Goal: Book appointment/travel/reservation

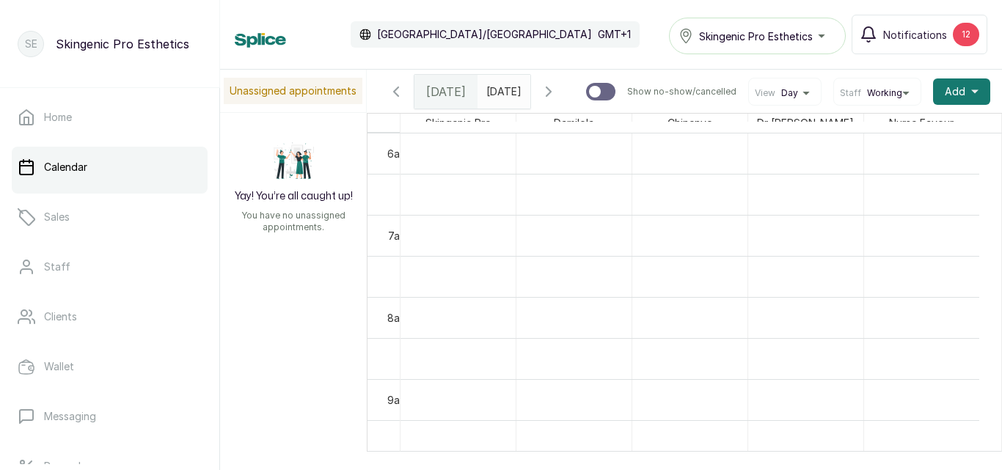
scroll to position [824, 0]
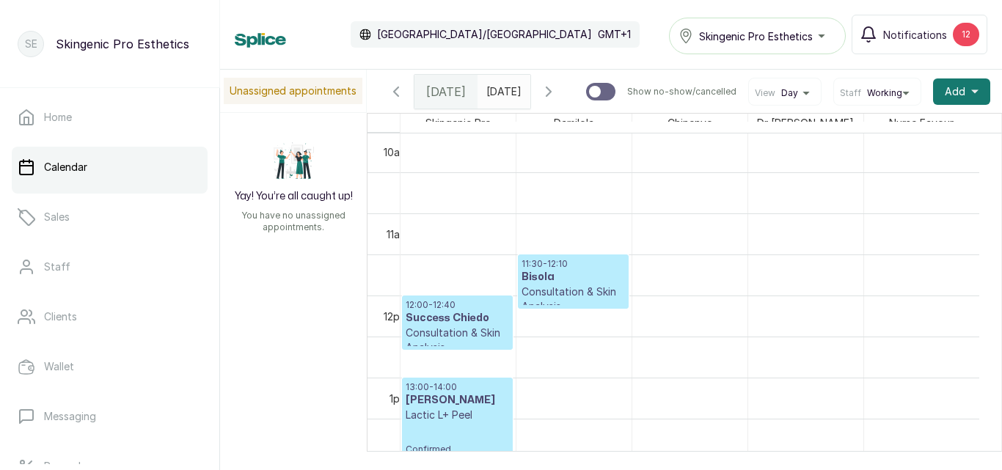
click at [549, 307] on p "Consultation & Skin Analysis" at bounding box center [572, 299] width 103 height 29
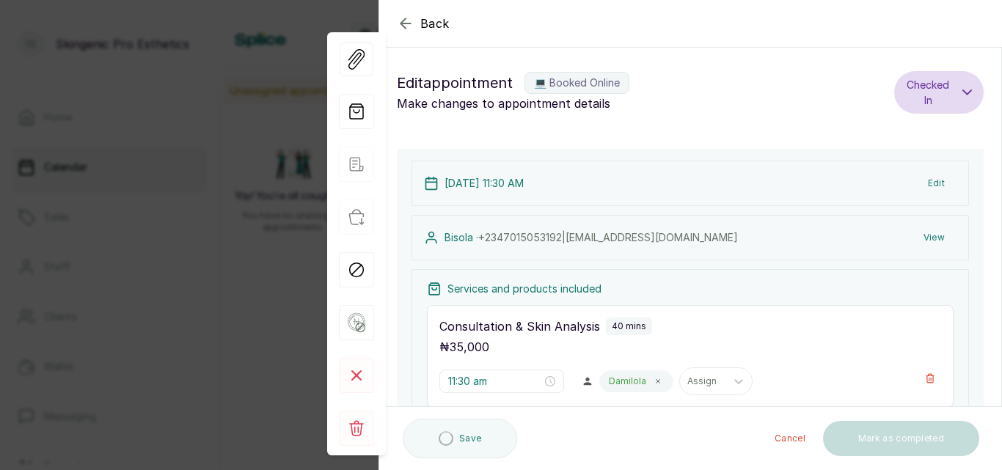
scroll to position [494, 0]
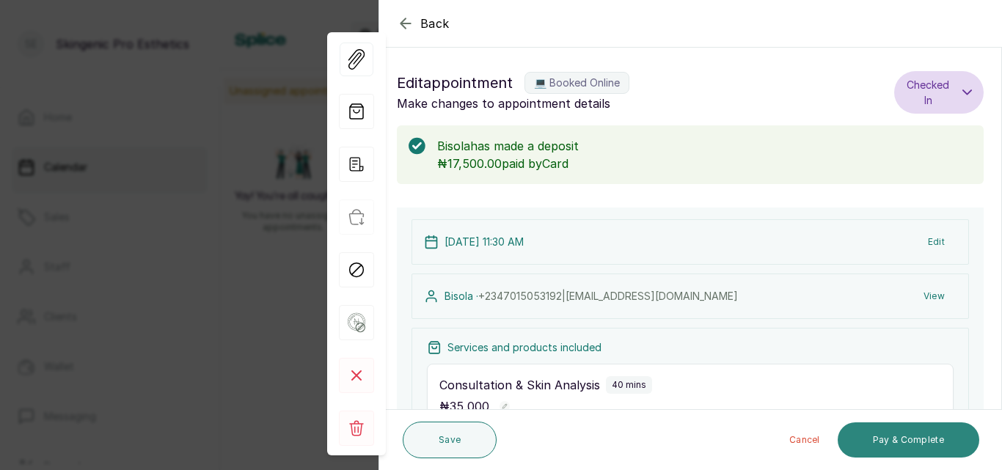
click at [911, 428] on button "Pay & Complete" at bounding box center [908, 439] width 142 height 35
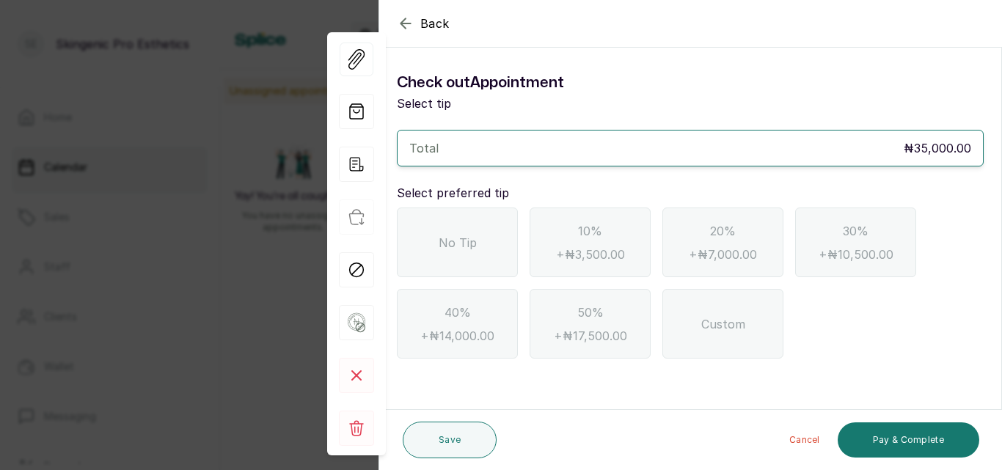
click at [468, 232] on div "No Tip" at bounding box center [457, 243] width 121 height 70
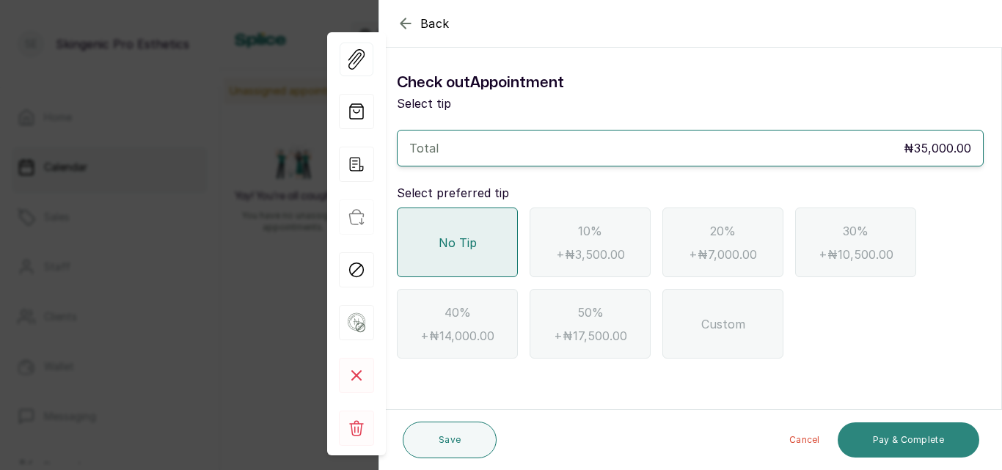
click at [898, 441] on button "Pay & Complete" at bounding box center [908, 439] width 142 height 35
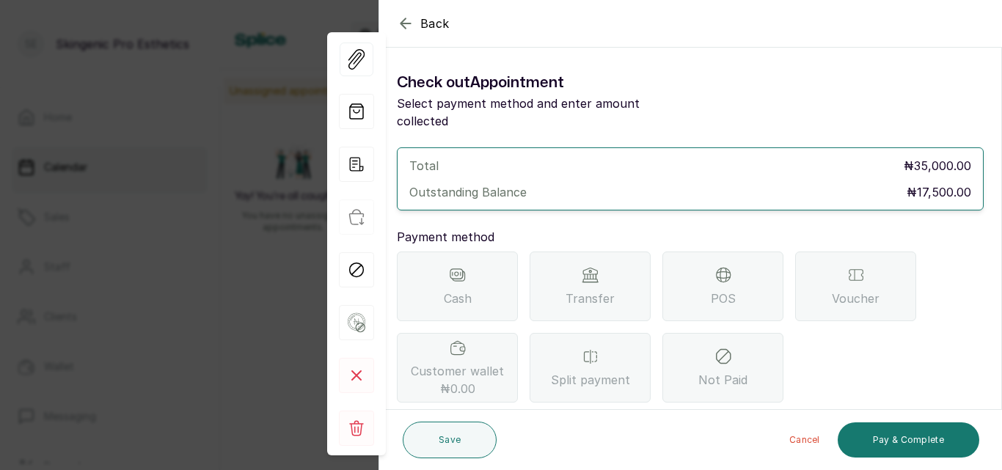
scroll to position [117, 0]
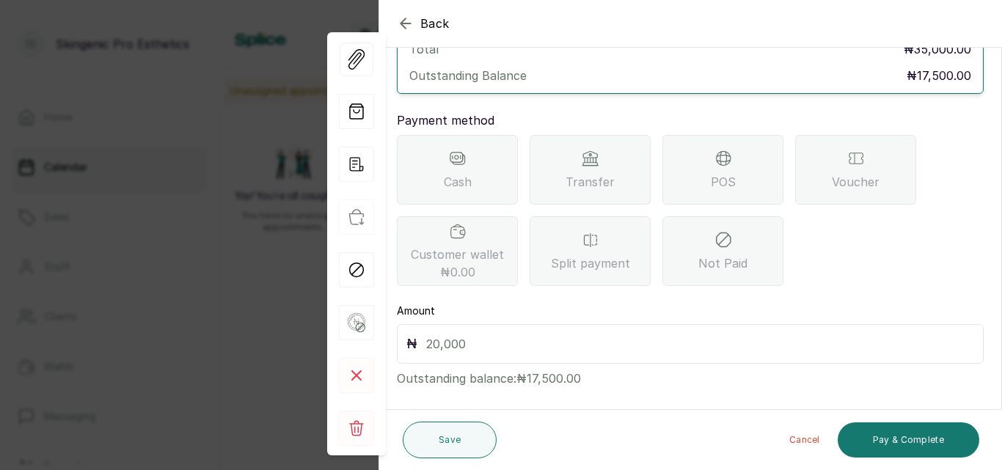
click at [777, 334] on input "text" at bounding box center [700, 344] width 548 height 21
type input "17,500"
click at [923, 452] on button "Pay & Complete" at bounding box center [908, 439] width 142 height 35
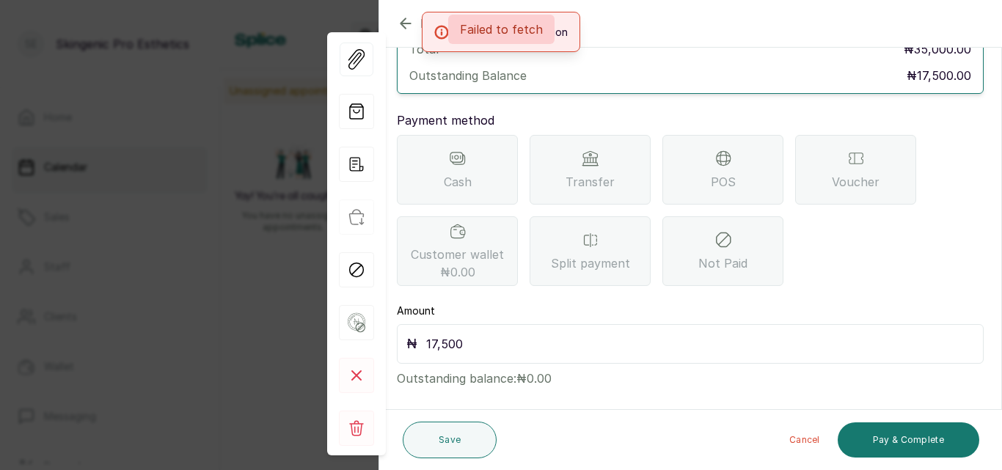
click at [621, 13] on div "No internet connection" at bounding box center [501, 32] width 1002 height 40
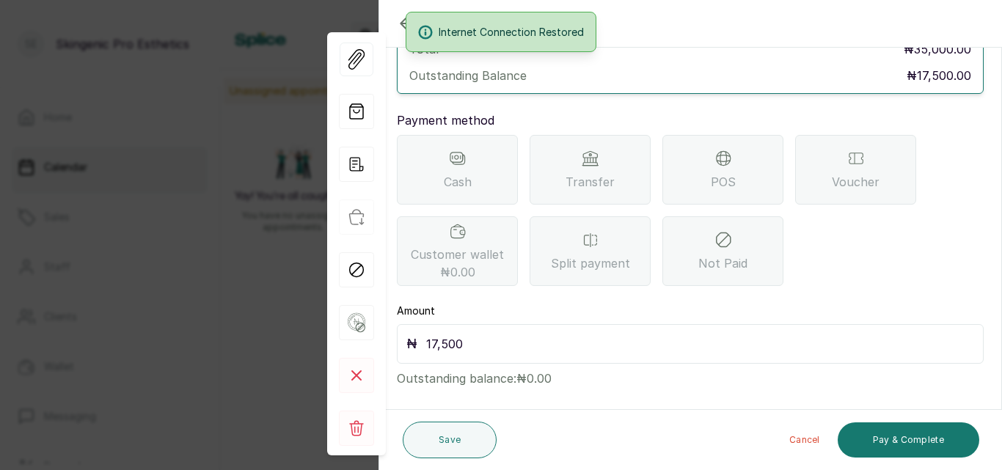
click at [612, 135] on div "Transfer" at bounding box center [589, 170] width 121 height 70
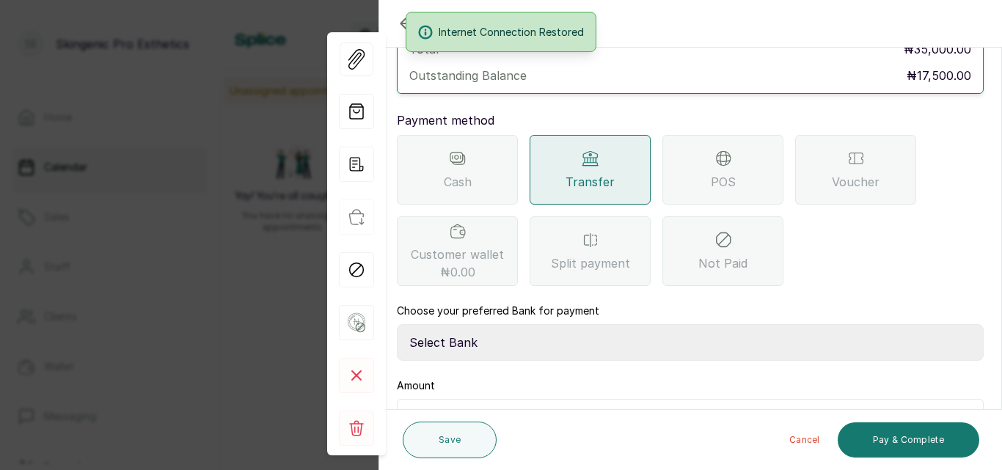
click at [873, 339] on select "Select Bank Skingenic Pro Esthetics First City Monument Bank SKINGENIC PRO ESTH…" at bounding box center [690, 342] width 587 height 37
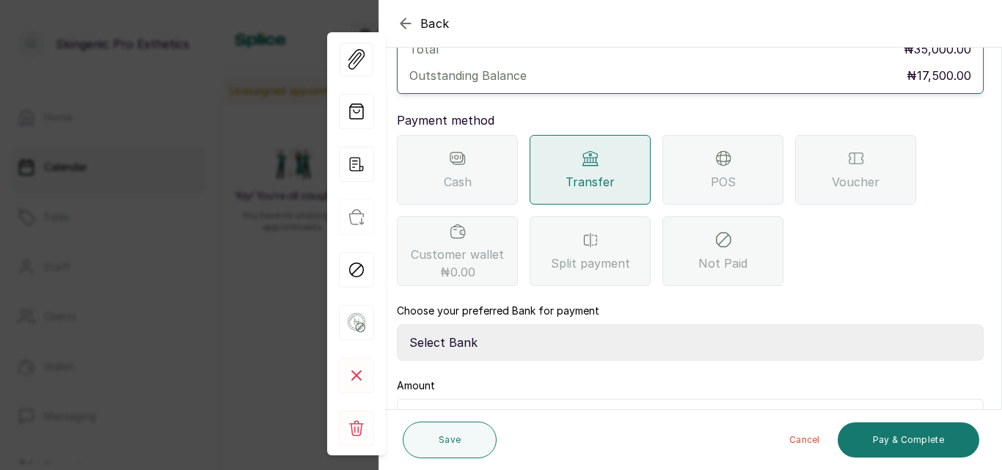
select select "c79eea2b-aeb8-454d-b486-470d48a76130"
click at [397, 324] on select "Select Bank Skingenic Pro Esthetics First City Monument Bank SKINGENIC PRO ESTH…" at bounding box center [690, 342] width 587 height 37
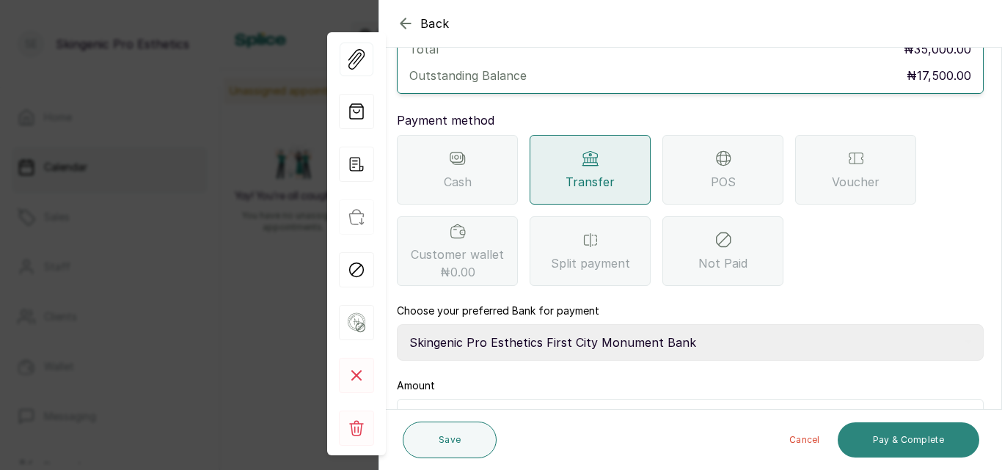
click at [912, 425] on button "Pay & Complete" at bounding box center [908, 439] width 142 height 35
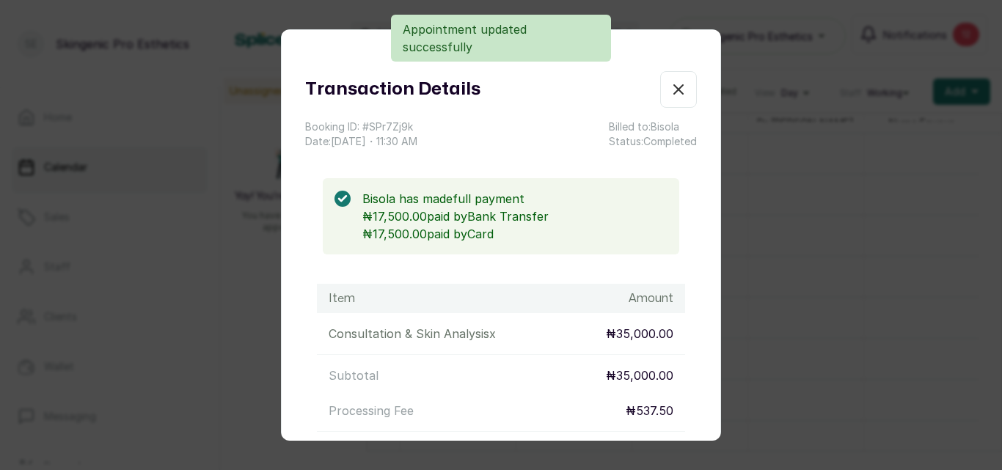
click at [748, 61] on div "Transaction Details Booking ID: # SPr7Zj9k Date: [DATE] ・ 11:30 AM Billed to: B…" at bounding box center [501, 235] width 1002 height 470
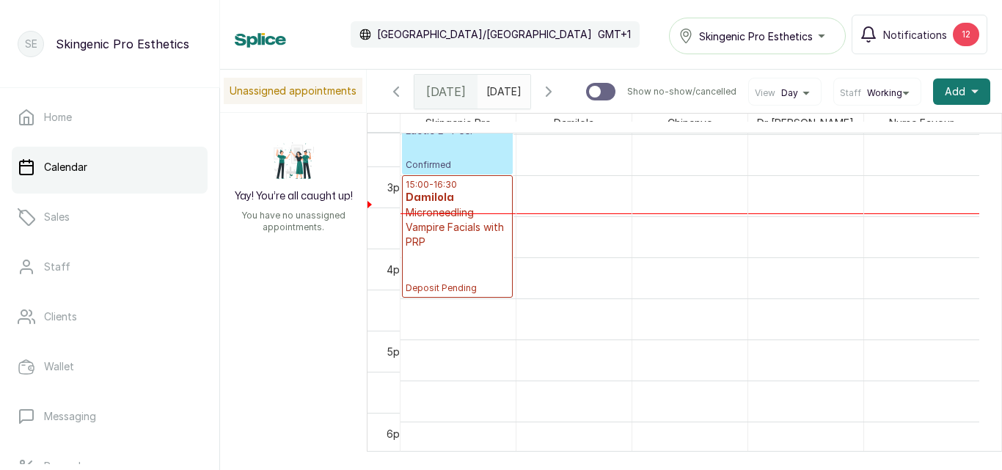
scroll to position [0, 0]
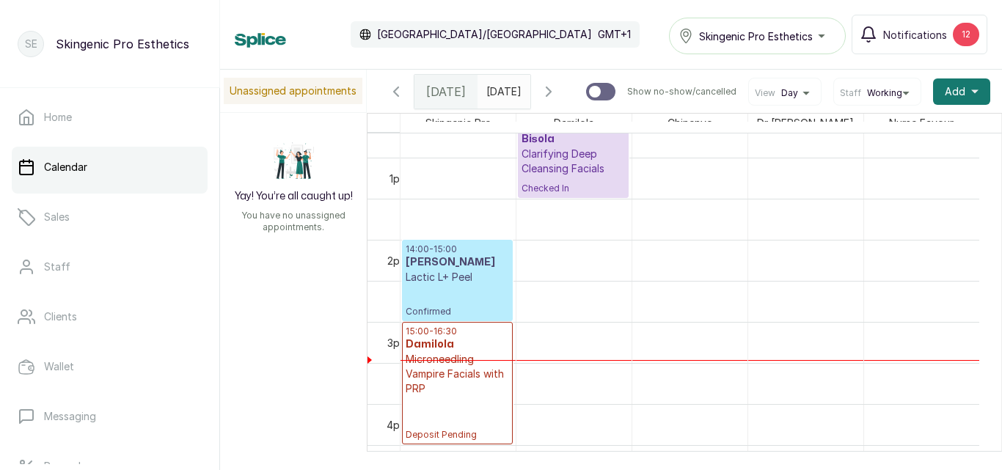
click at [481, 279] on p "Lactic L+ Peel" at bounding box center [457, 277] width 103 height 15
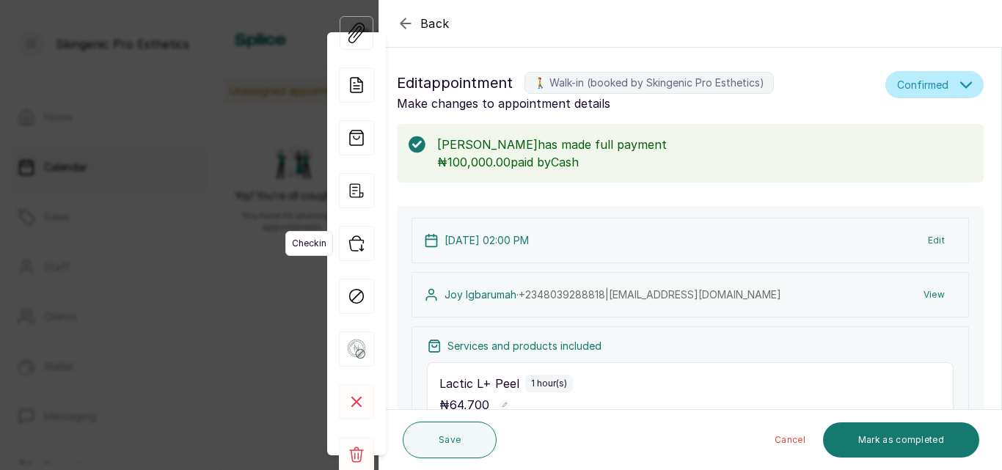
click at [357, 242] on icon "button" at bounding box center [356, 243] width 35 height 35
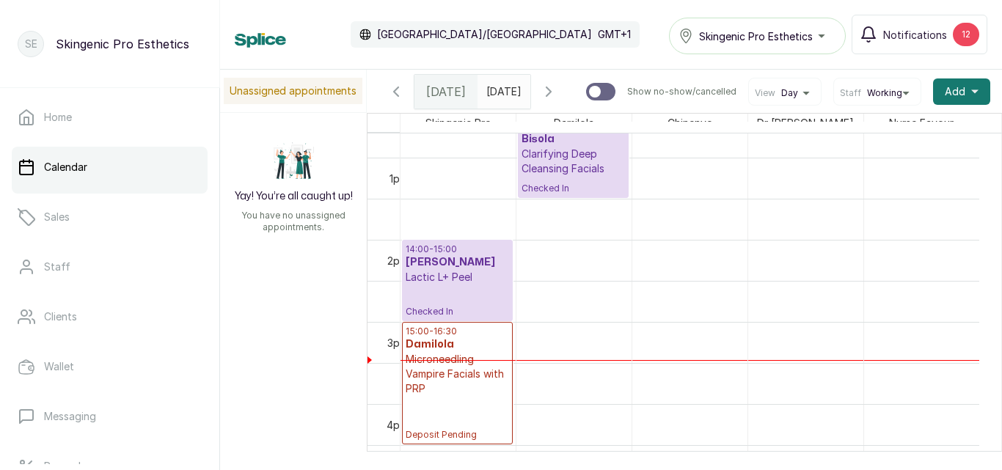
click at [460, 279] on p "Lactic L+ Peel" at bounding box center [457, 277] width 103 height 15
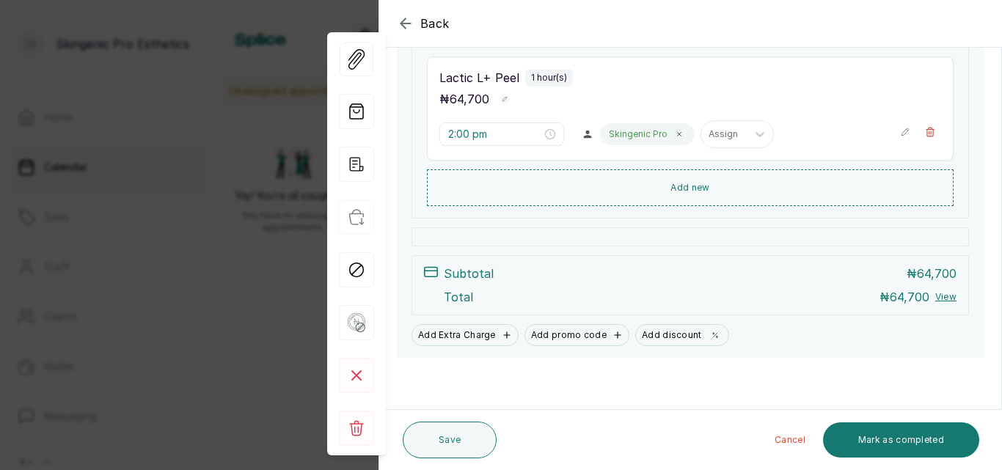
click at [232, 195] on div "Back Appointment Details Edit appointment 🚶 Walk-in (booked by Skingenic Pro Es…" at bounding box center [501, 235] width 1002 height 470
click at [410, 23] on icon "button" at bounding box center [405, 23] width 10 height 10
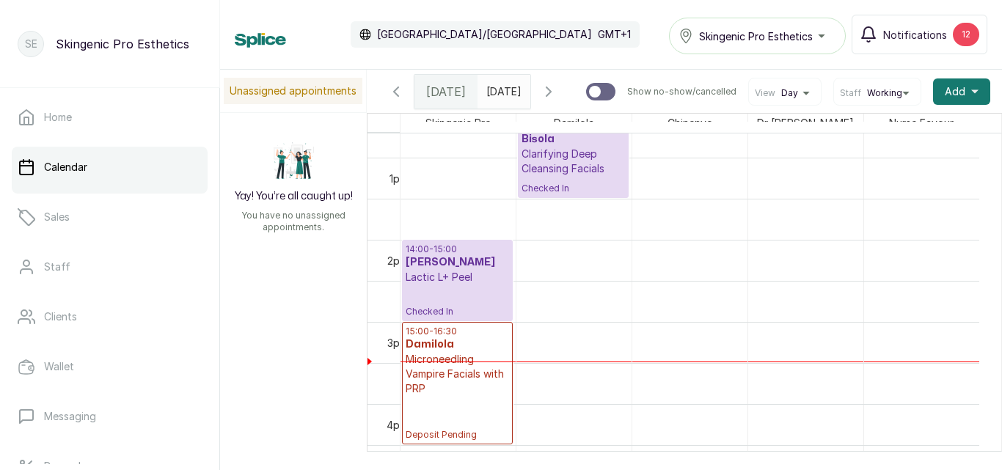
click at [529, 80] on span at bounding box center [516, 88] width 28 height 25
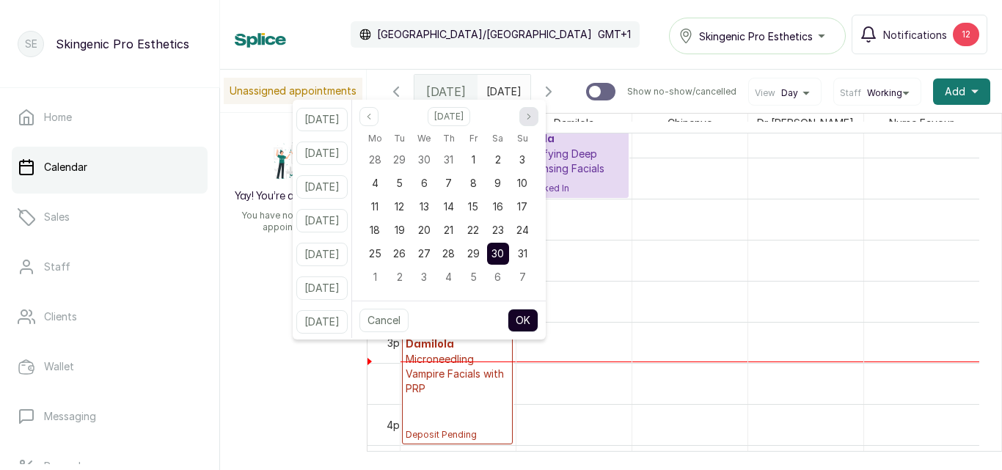
click at [538, 120] on button "Next month" at bounding box center [528, 116] width 19 height 19
click at [504, 210] on span "20" at bounding box center [497, 206] width 12 height 12
click at [538, 326] on button "OK" at bounding box center [522, 320] width 31 height 23
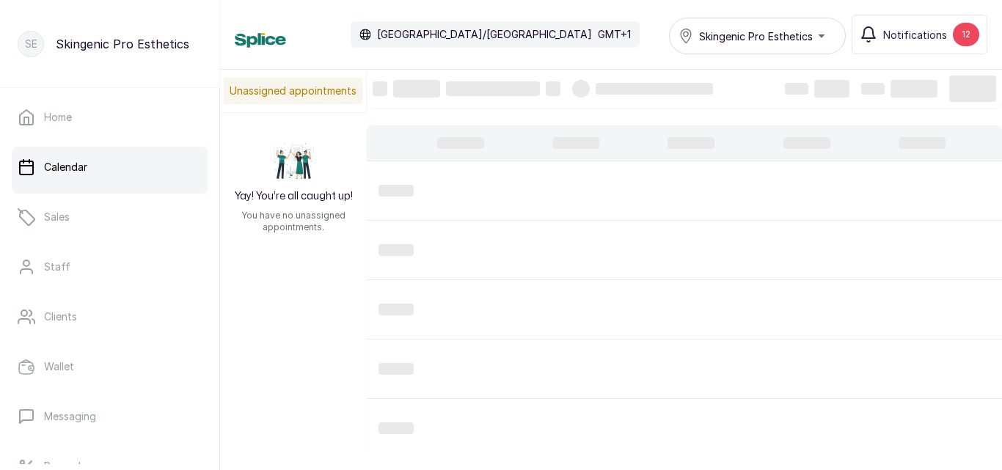
type input "[DATE]"
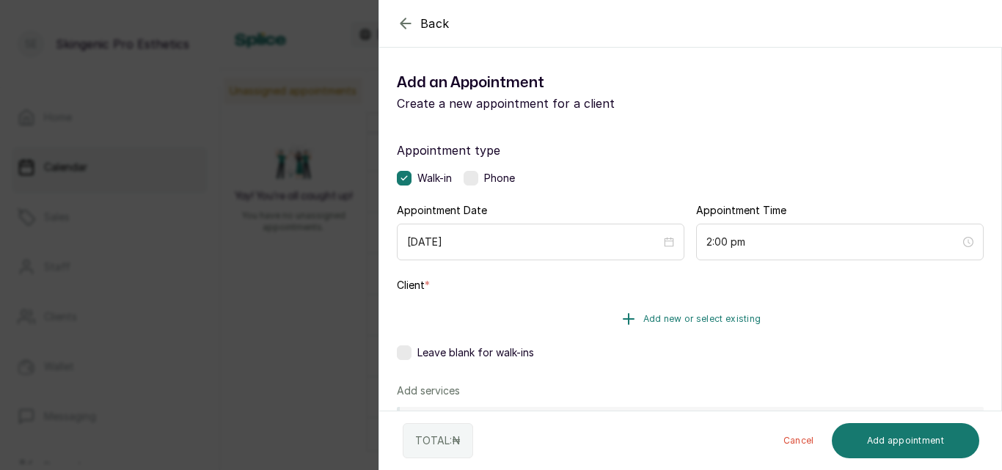
click at [711, 317] on span "Add new or select existing" at bounding box center [702, 319] width 118 height 12
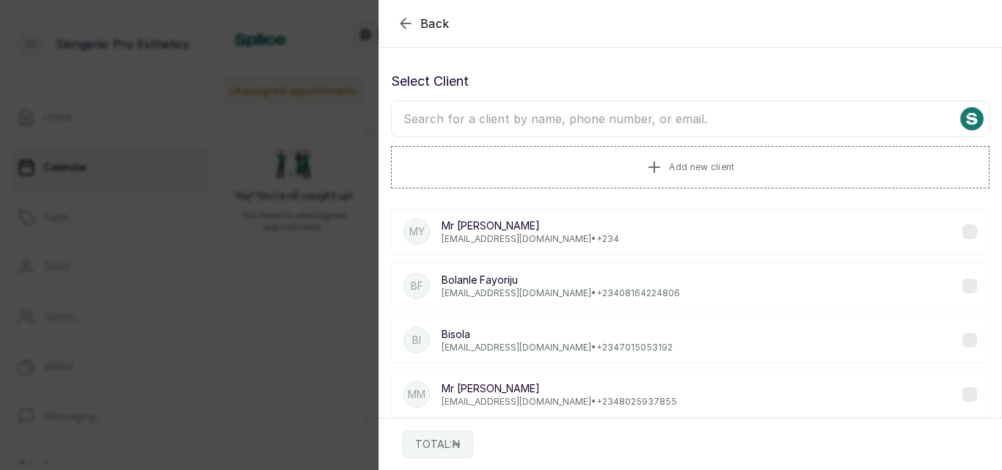
click at [633, 122] on input "text" at bounding box center [690, 118] width 598 height 37
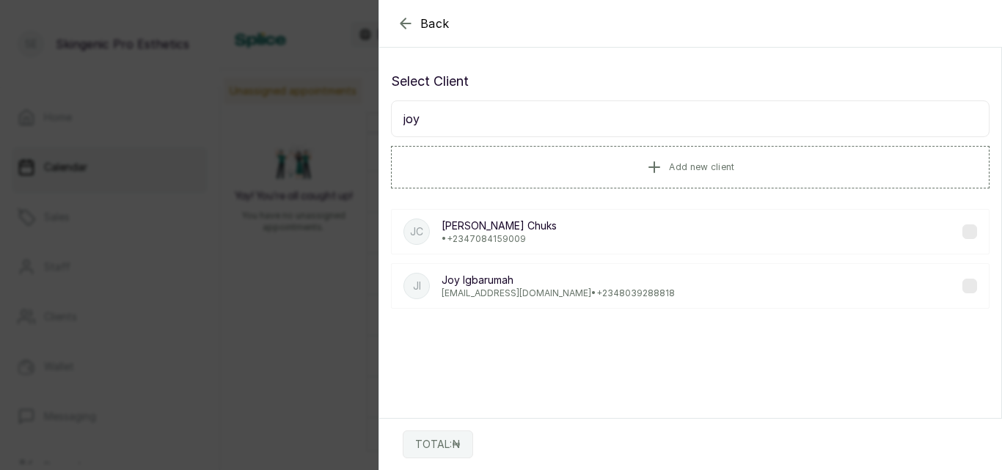
type input "joy"
click at [491, 279] on p "[PERSON_NAME]" at bounding box center [557, 280] width 233 height 15
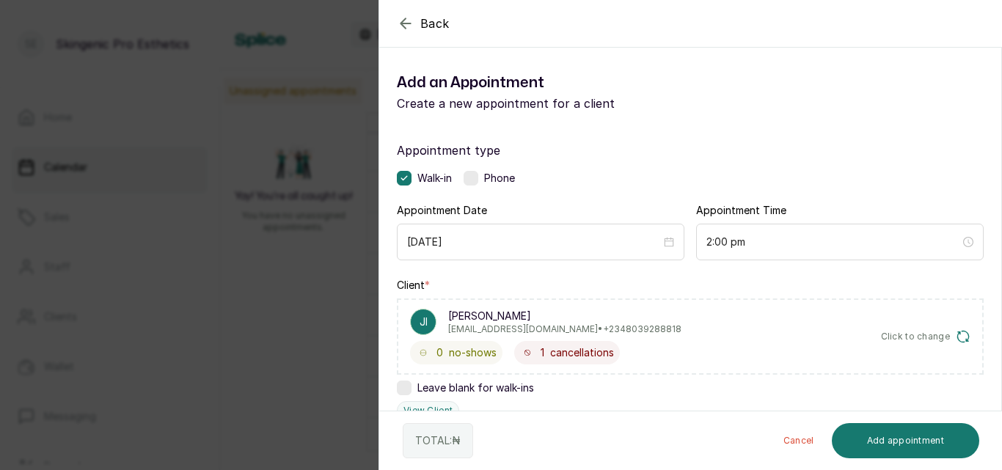
scroll to position [360, 0]
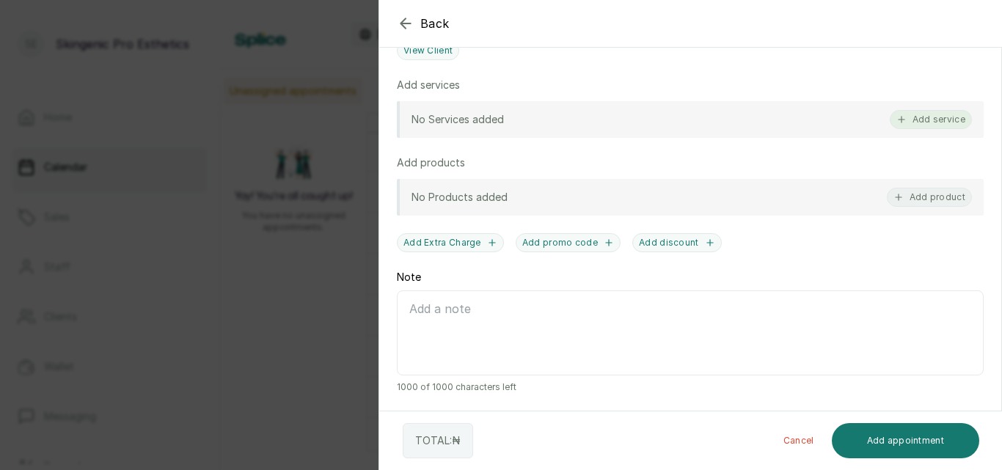
click at [942, 117] on button "Add service" at bounding box center [931, 119] width 82 height 19
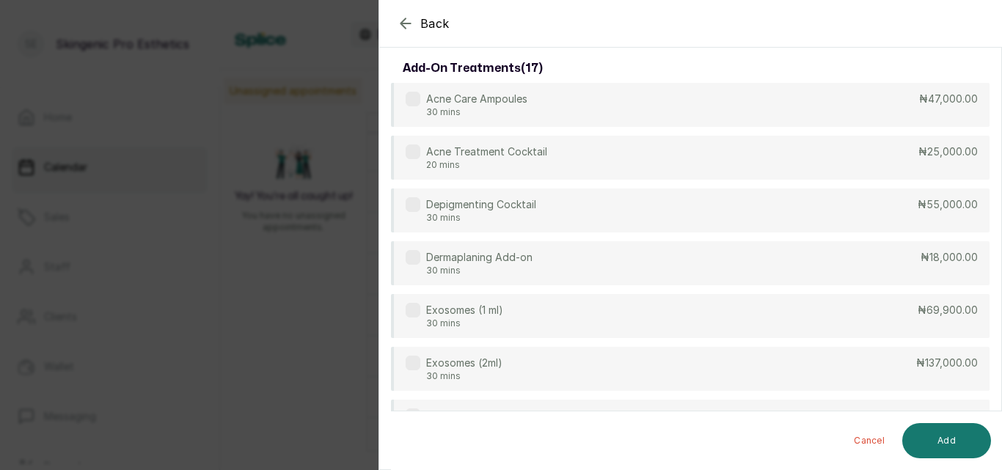
scroll to position [0, 0]
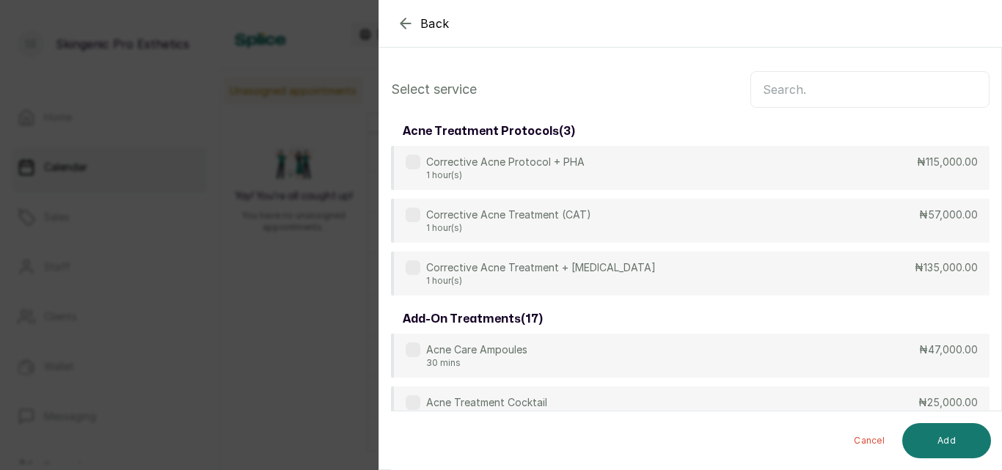
click at [836, 80] on input "text" at bounding box center [869, 89] width 239 height 37
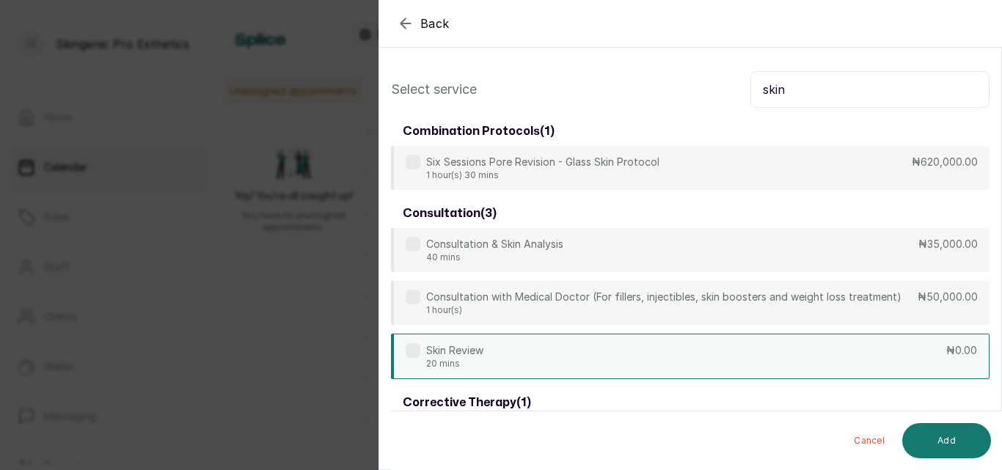
type input "skin"
click at [632, 345] on div "Skin Review 20 mins ₦0.00" at bounding box center [690, 356] width 598 height 45
click at [956, 447] on button "Add" at bounding box center [946, 440] width 89 height 35
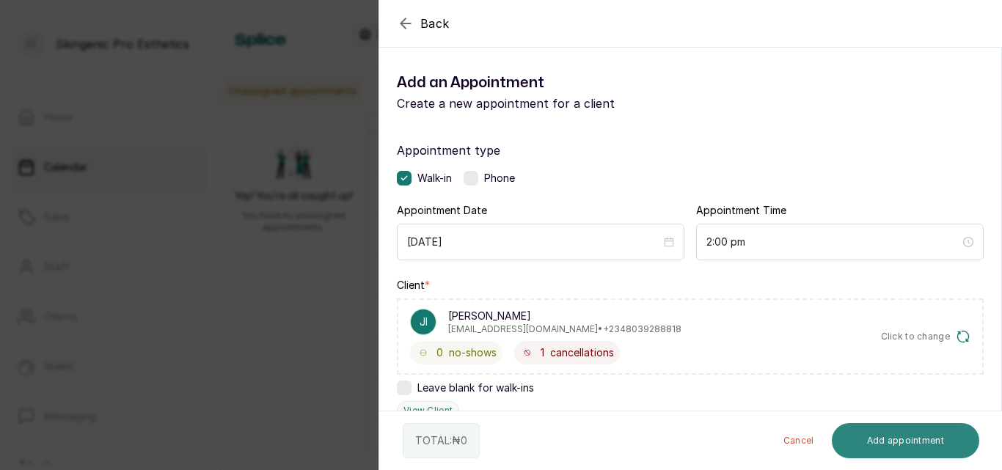
click at [891, 450] on button "Add appointment" at bounding box center [906, 440] width 148 height 35
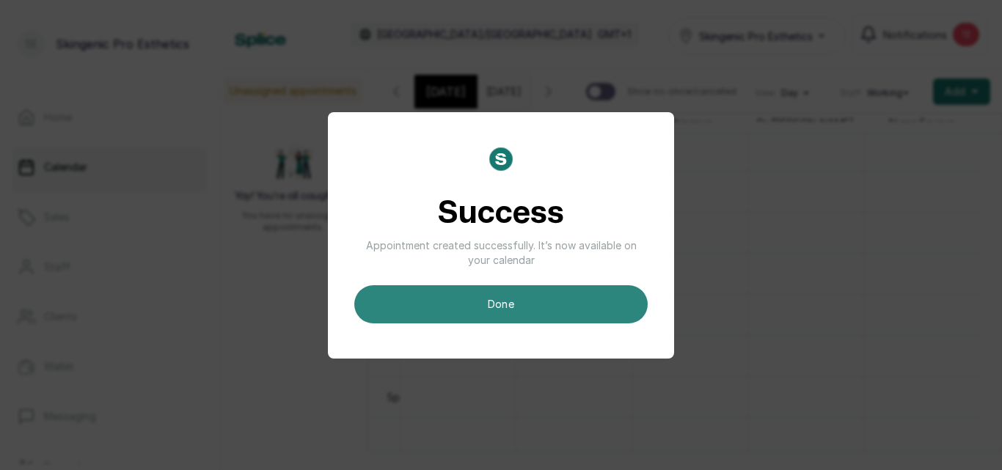
click at [548, 290] on button "done" at bounding box center [500, 304] width 293 height 38
